Goal: Task Accomplishment & Management: Manage account settings

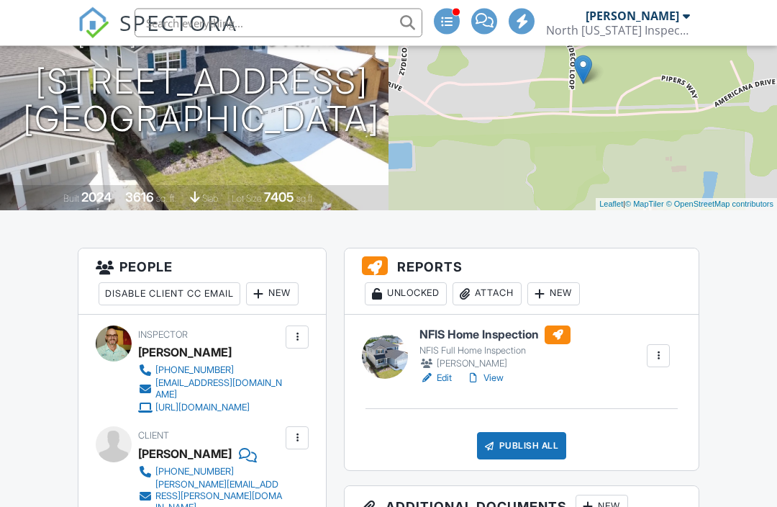
scroll to position [220, 0]
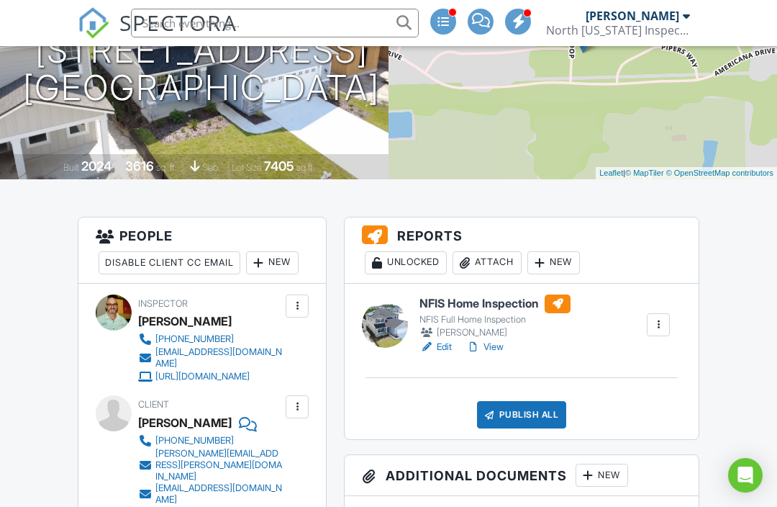
click at [499, 351] on link "View" at bounding box center [484, 347] width 37 height 14
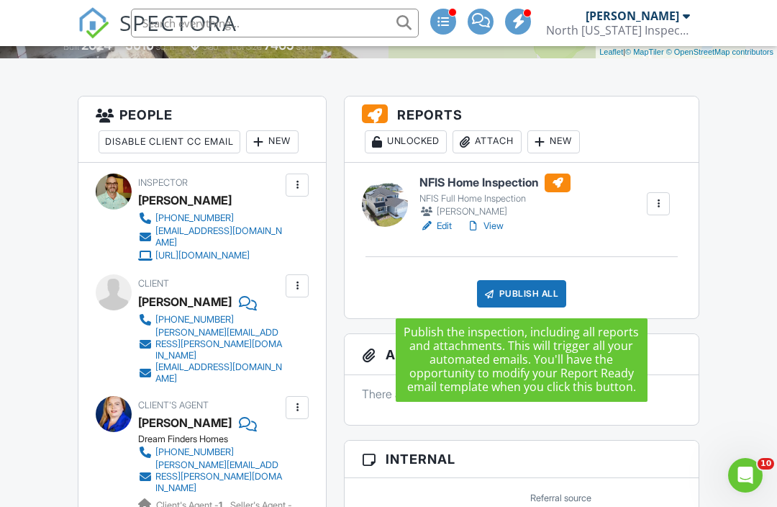
click at [522, 291] on div "Publish All" at bounding box center [522, 293] width 90 height 27
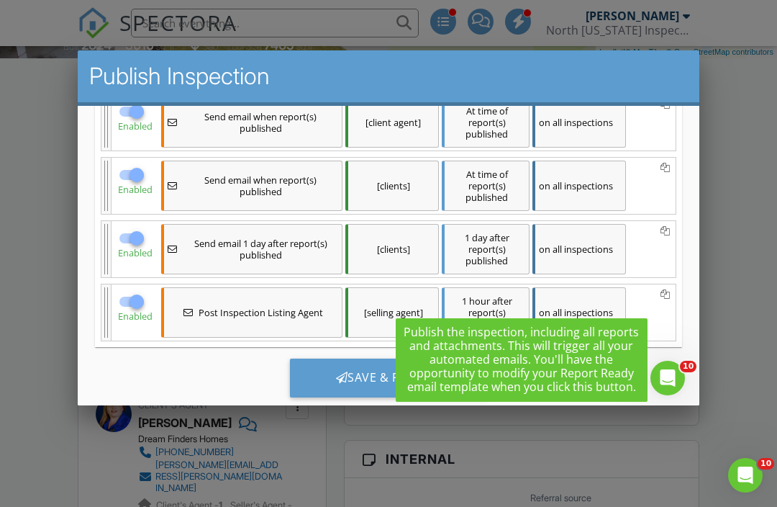
scroll to position [244, 0]
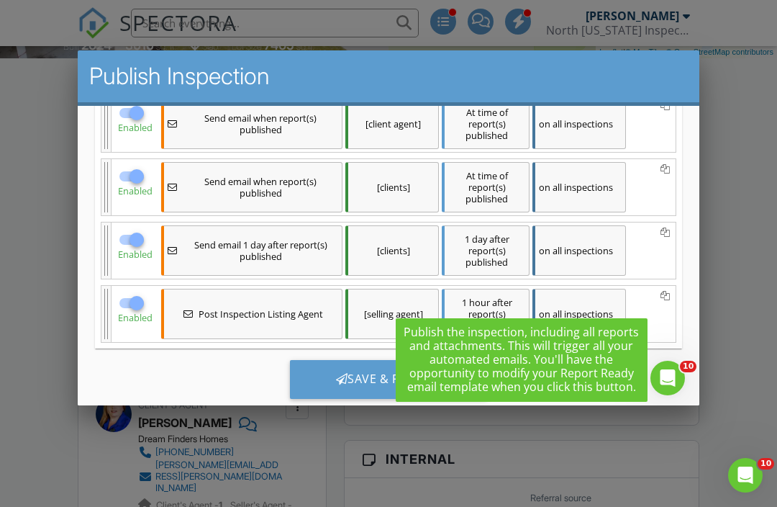
click at [352, 382] on div "Save & Publish" at bounding box center [389, 379] width 198 height 39
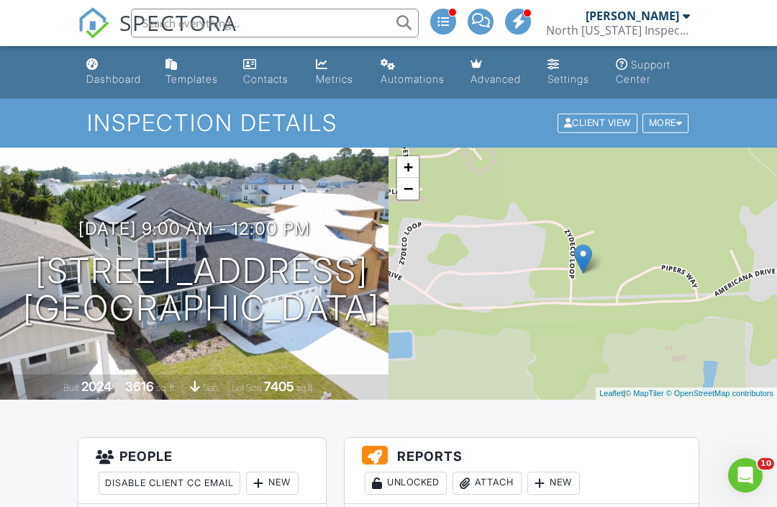
scroll to position [198, 0]
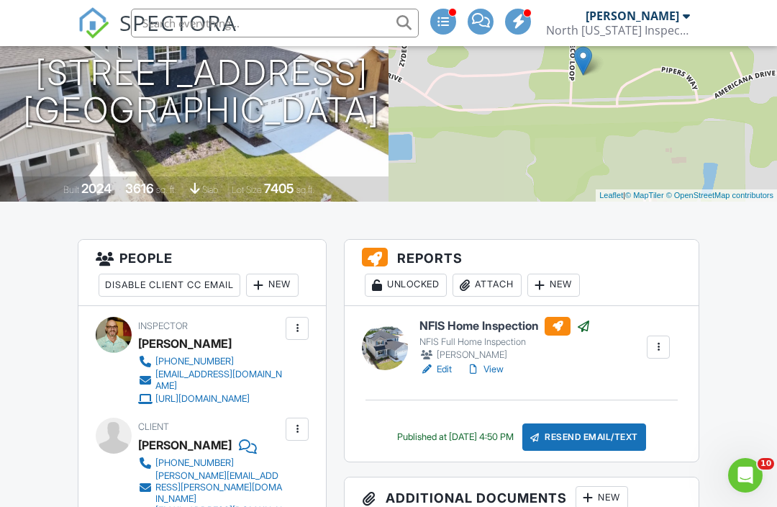
click at [498, 369] on link "View" at bounding box center [484, 369] width 37 height 14
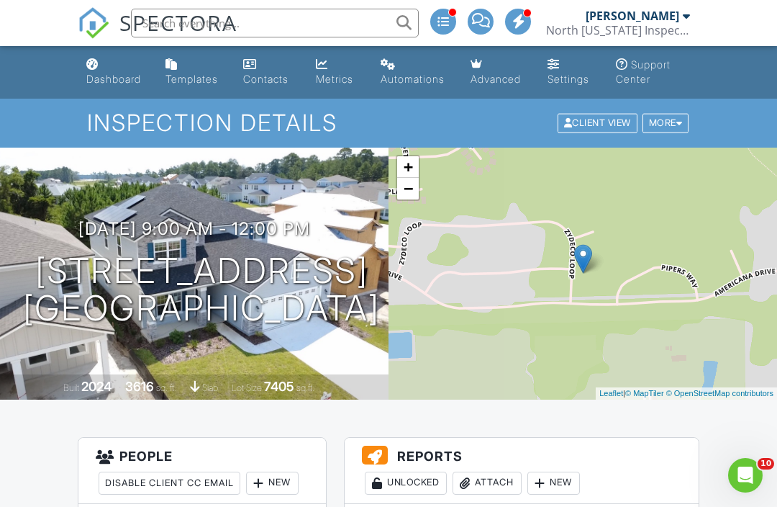
click at [116, 77] on div "Dashboard" at bounding box center [113, 79] width 55 height 12
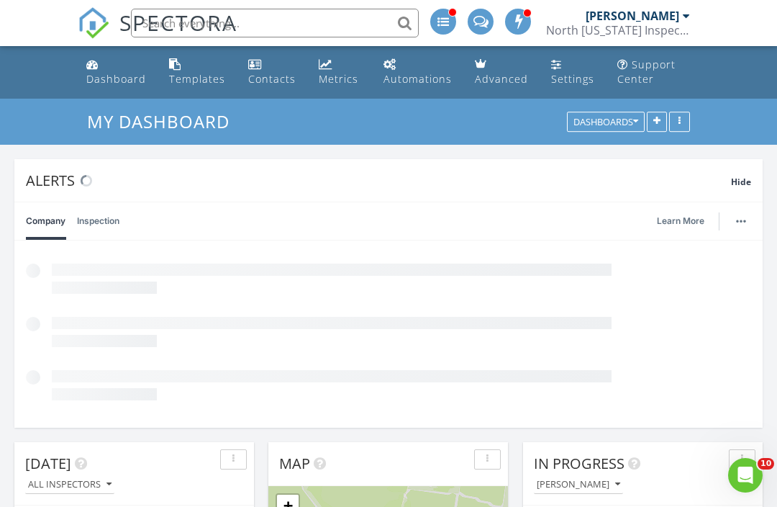
scroll to position [1634, 778]
